Goal: Information Seeking & Learning: Learn about a topic

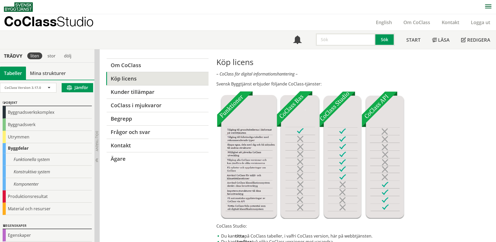
click at [44, 24] on p "CoClass Studio" at bounding box center [49, 21] width 90 height 6
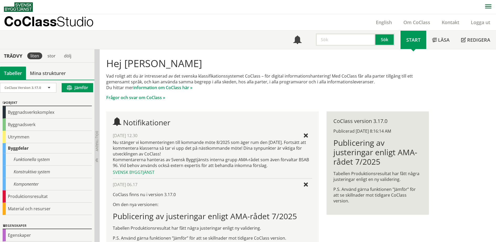
click at [34, 19] on p "CoClass Studio" at bounding box center [49, 21] width 90 height 6
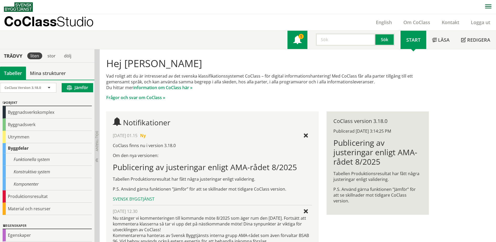
click at [298, 38] on div "1" at bounding box center [300, 36] width 5 height 5
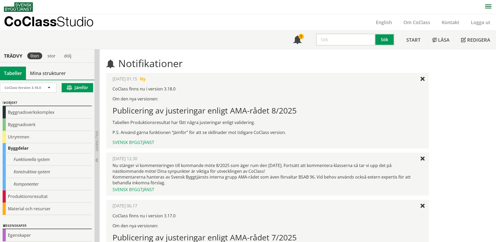
click at [47, 19] on p "CoClass Studio" at bounding box center [49, 21] width 90 height 6
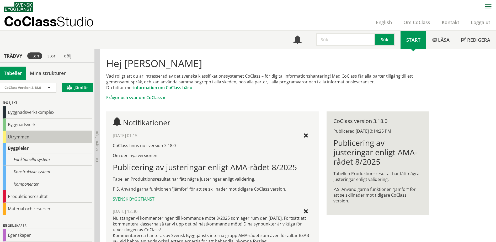
click at [33, 136] on div "Utrymmen" at bounding box center [47, 137] width 89 height 12
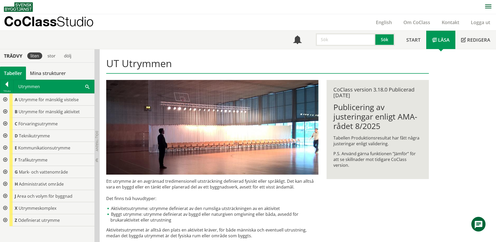
click at [4, 99] on div at bounding box center [4, 100] width 9 height 12
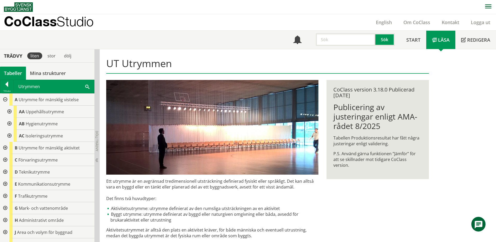
click at [10, 112] on div at bounding box center [8, 112] width 9 height 12
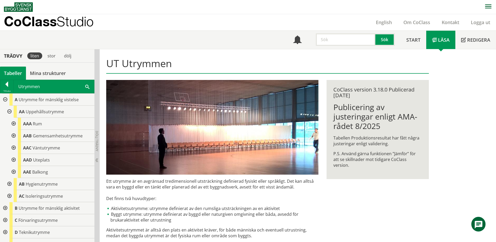
click at [15, 123] on div at bounding box center [12, 124] width 9 height 12
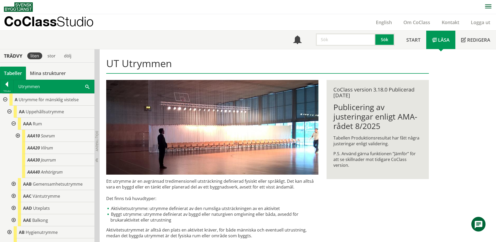
click at [13, 183] on div at bounding box center [12, 184] width 9 height 12
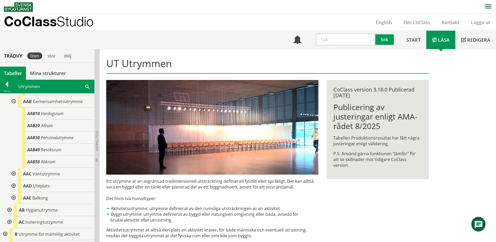
scroll to position [98, 0]
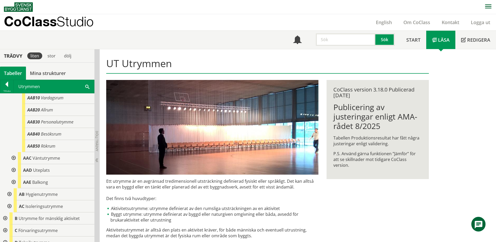
click at [14, 158] on div at bounding box center [12, 158] width 9 height 12
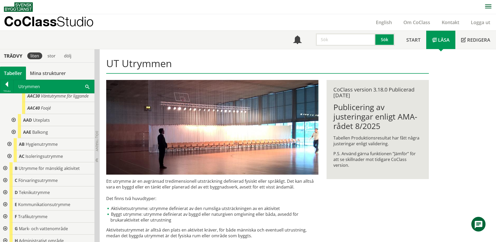
scroll to position [247, 0]
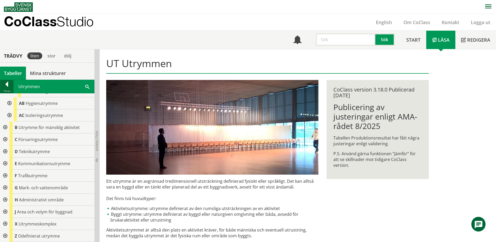
click at [7, 83] on div at bounding box center [6, 85] width 13 height 7
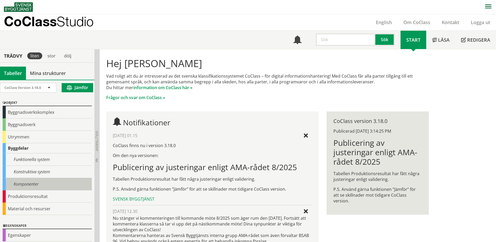
click at [27, 183] on div "Komponenter" at bounding box center [47, 184] width 89 height 12
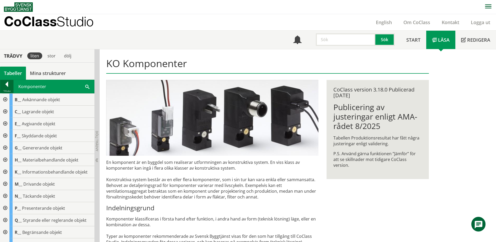
click at [7, 86] on div at bounding box center [6, 85] width 13 height 7
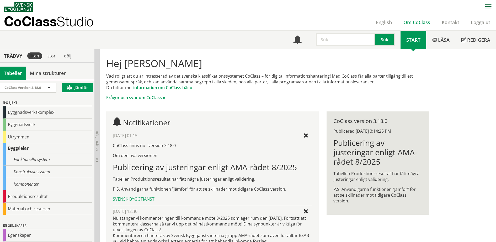
click at [412, 20] on link "Om CoClass" at bounding box center [416, 22] width 38 height 6
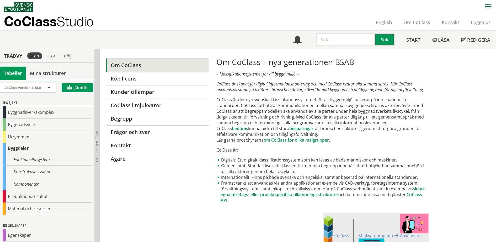
click at [40, 23] on p "CoClass Studio" at bounding box center [49, 21] width 90 height 6
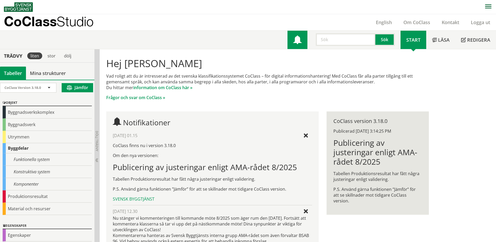
click at [293, 41] on span at bounding box center [297, 40] width 8 height 8
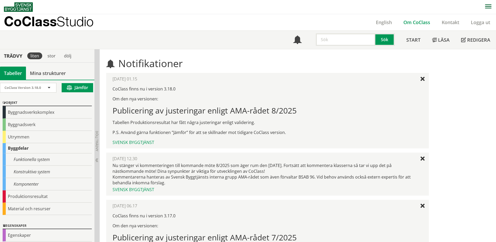
click at [421, 21] on link "Om CoClass" at bounding box center [416, 22] width 38 height 6
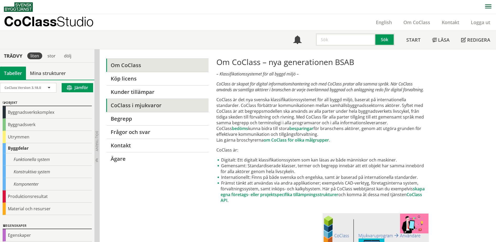
click at [152, 107] on link "CoClass i mjukvaror" at bounding box center [157, 105] width 102 height 13
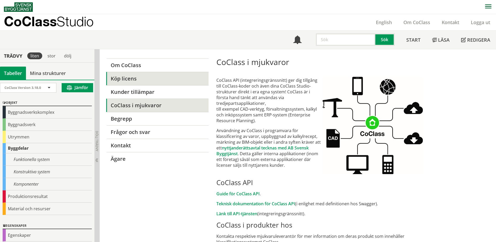
click at [129, 80] on link "Köp licens" at bounding box center [157, 78] width 102 height 13
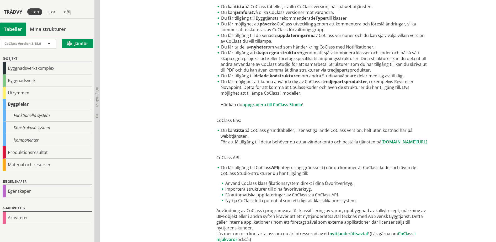
scroll to position [252, 0]
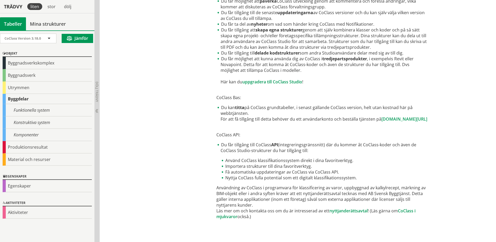
click at [314, 128] on div "Köp licens – CoClass för digital informationshantering – Svensk Byggtjänst erbj…" at bounding box center [322, 17] width 212 height 424
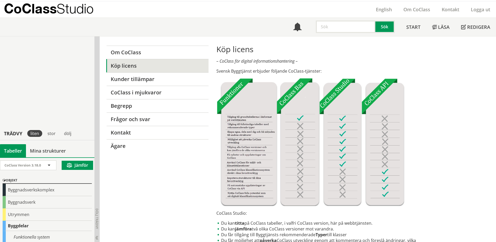
scroll to position [0, 0]
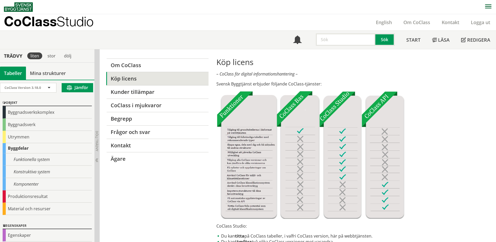
click at [42, 23] on p "CoClass Studio" at bounding box center [49, 21] width 90 height 6
